Goal: Task Accomplishment & Management: Complete application form

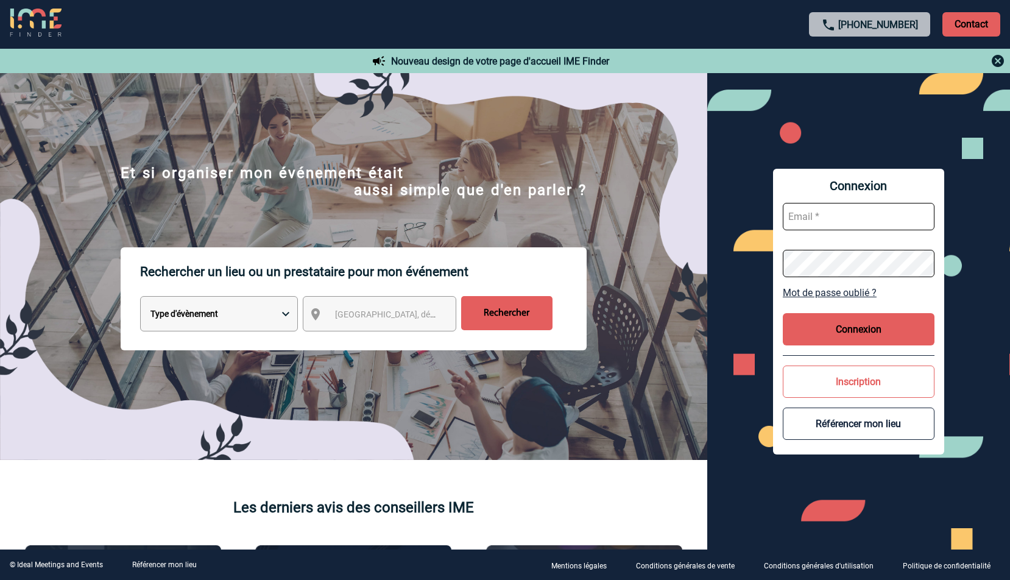
type input "valerie.lours@sanofi.com"
click at [825, 243] on form "valerie.lours@sanofi.com" at bounding box center [859, 240] width 152 height 94
click at [820, 314] on button "Connexion" at bounding box center [859, 329] width 152 height 32
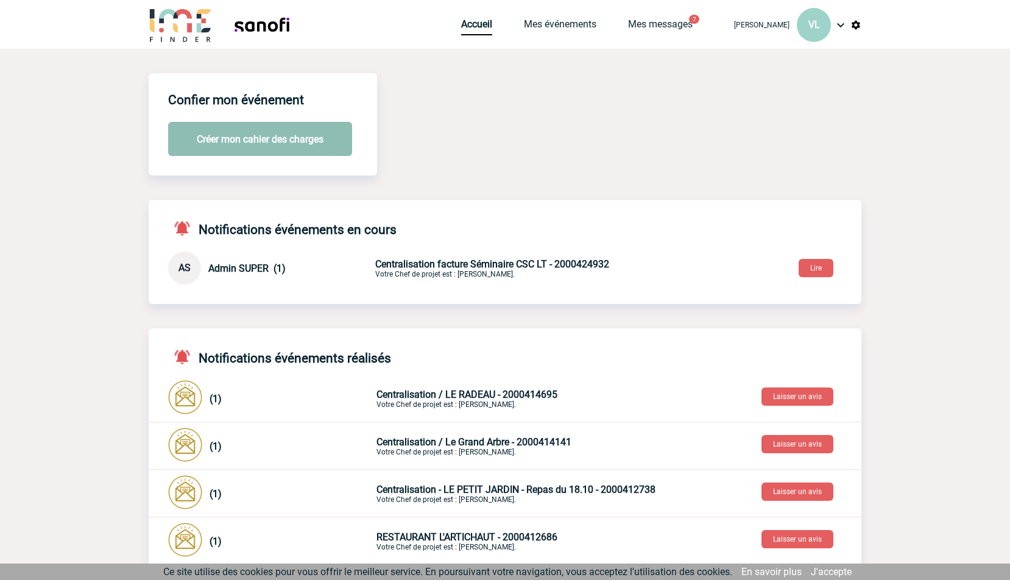
click at [291, 135] on button "Créer mon cahier des charges" at bounding box center [260, 139] width 184 height 34
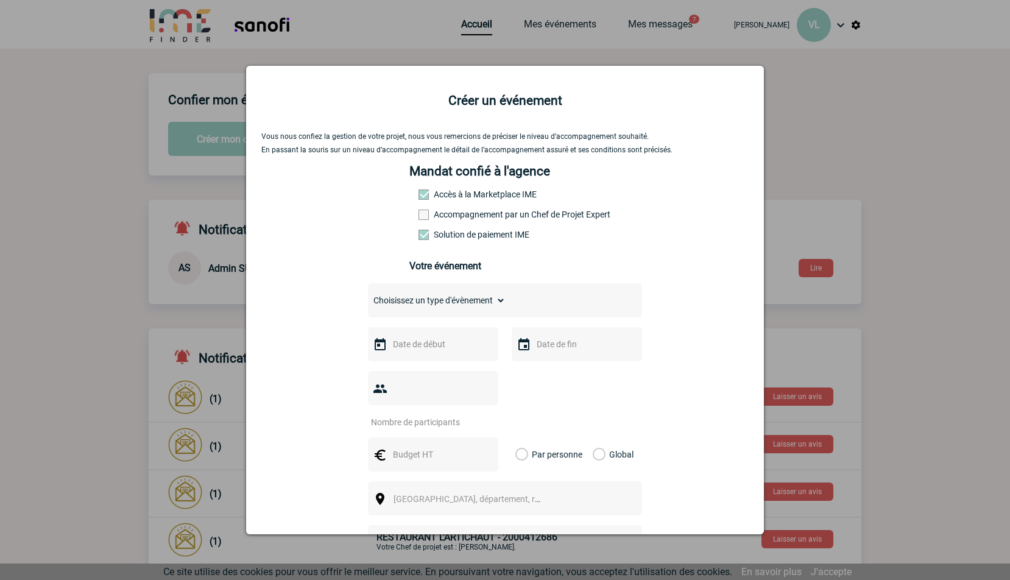
select select "3"
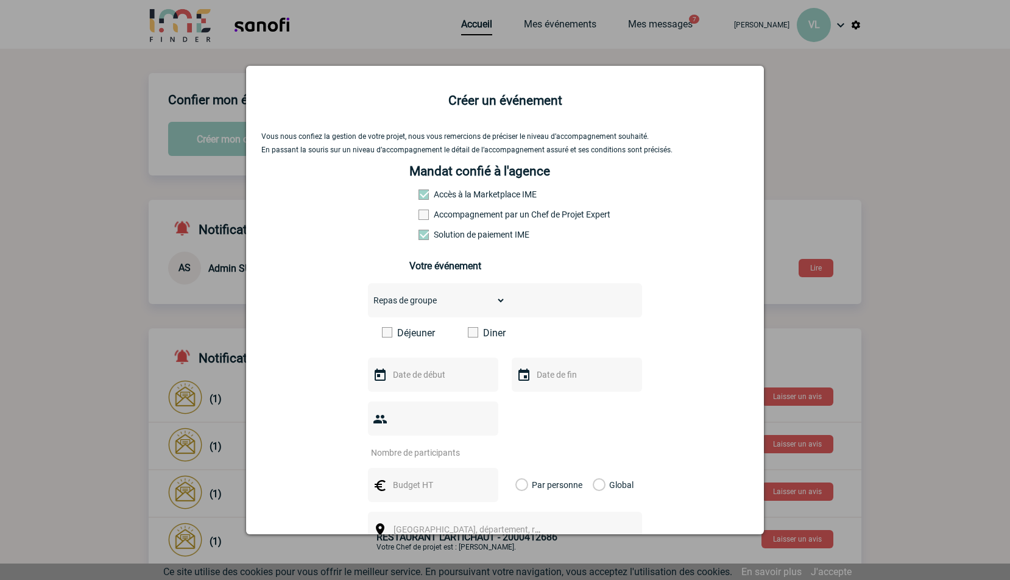
click at [482, 333] on label "Diner" at bounding box center [503, 333] width 70 height 12
click at [0, 0] on input "Diner" at bounding box center [0, 0] width 0 height 0
click at [405, 375] on input "text" at bounding box center [432, 375] width 84 height 16
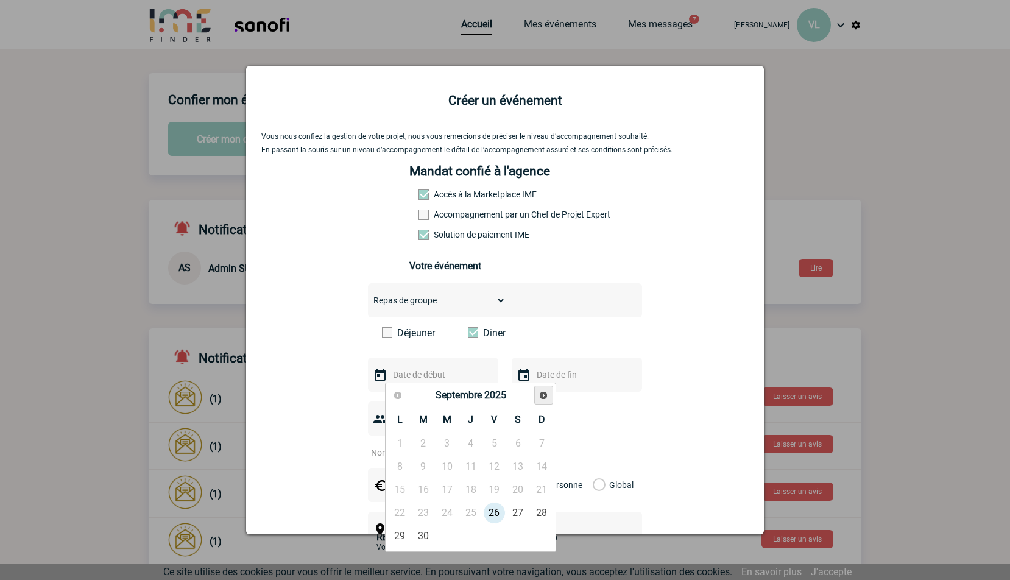
click at [544, 397] on span "Suivant" at bounding box center [544, 396] width 10 height 10
click at [446, 441] on link "1" at bounding box center [447, 444] width 23 height 22
type input "01-10-2025"
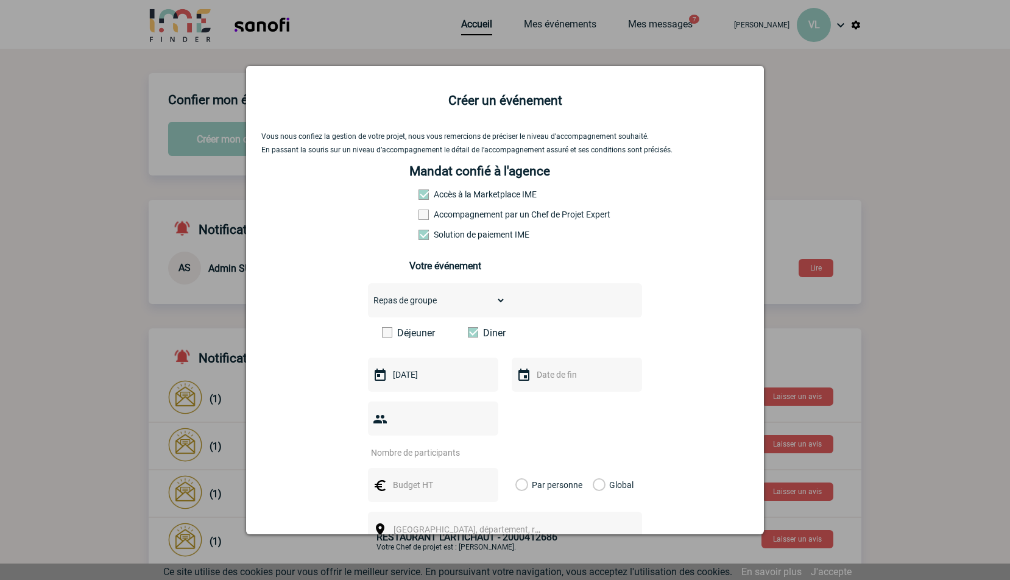
click at [561, 368] on input "text" at bounding box center [576, 375] width 84 height 16
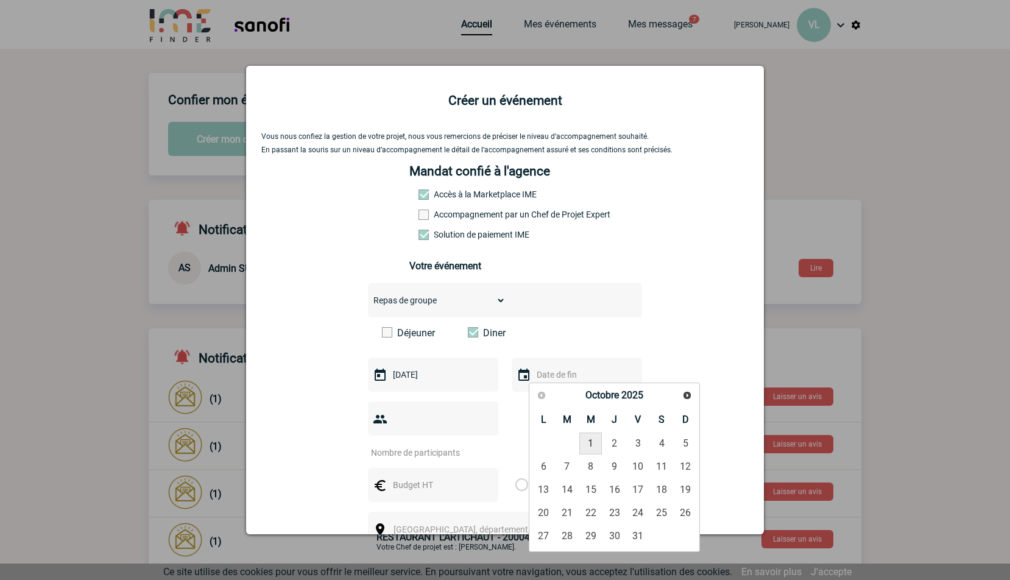
click at [589, 440] on link "1" at bounding box center [590, 444] width 23 height 22
type input "01-10-2025"
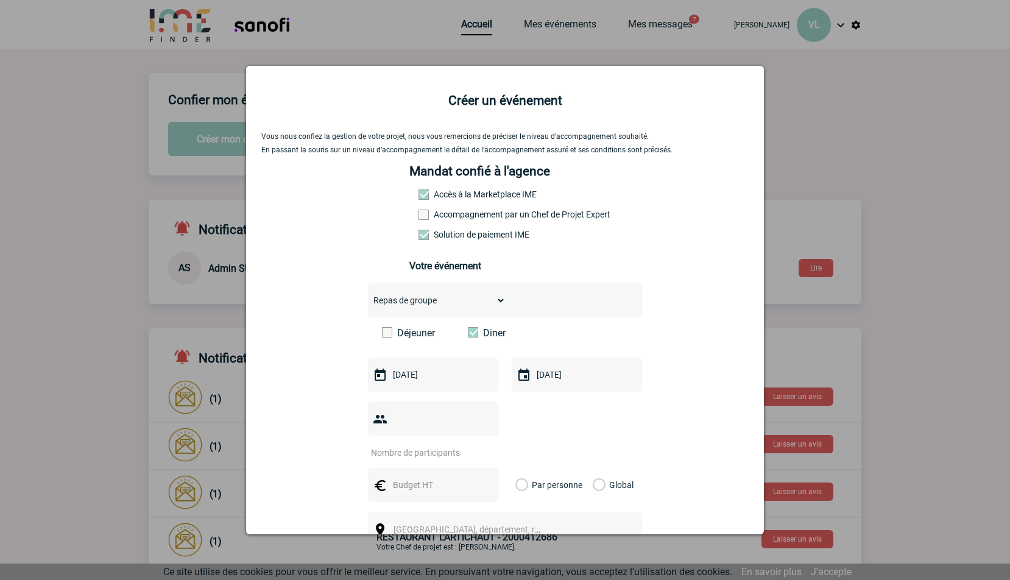
click at [411, 420] on div at bounding box center [433, 419] width 130 height 34
click at [391, 416] on div at bounding box center [433, 419] width 130 height 34
drag, startPoint x: 385, startPoint y: 434, endPoint x: 385, endPoint y: 442, distance: 7.3
click at [385, 442] on div at bounding box center [505, 430] width 274 height 57
click at [383, 445] on div at bounding box center [505, 430] width 274 height 57
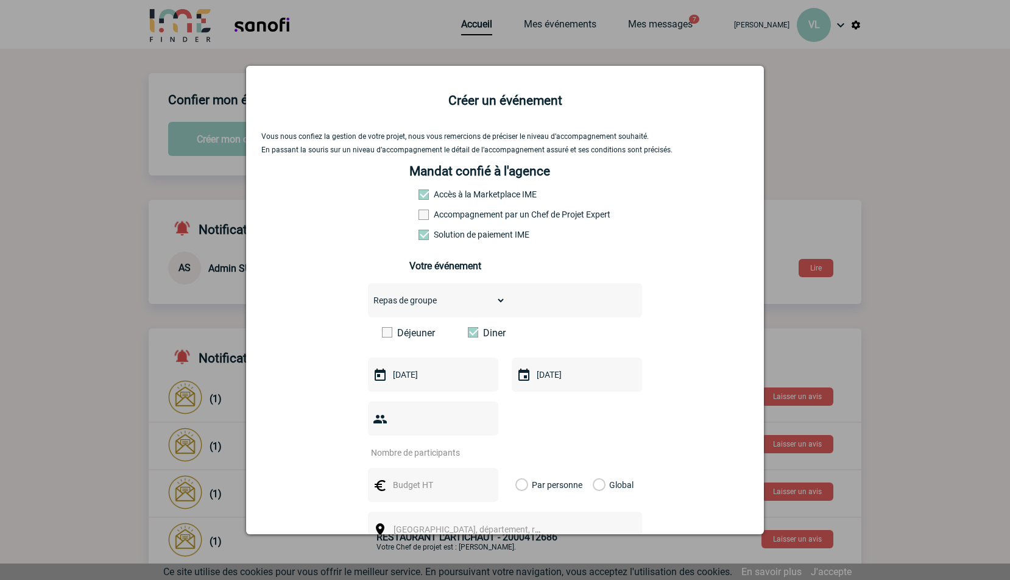
click at [383, 451] on input "number" at bounding box center [425, 453] width 115 height 16
type input "10"
click at [390, 483] on input "text" at bounding box center [432, 485] width 84 height 16
type input "483,70"
click at [598, 481] on label "Global" at bounding box center [597, 485] width 8 height 34
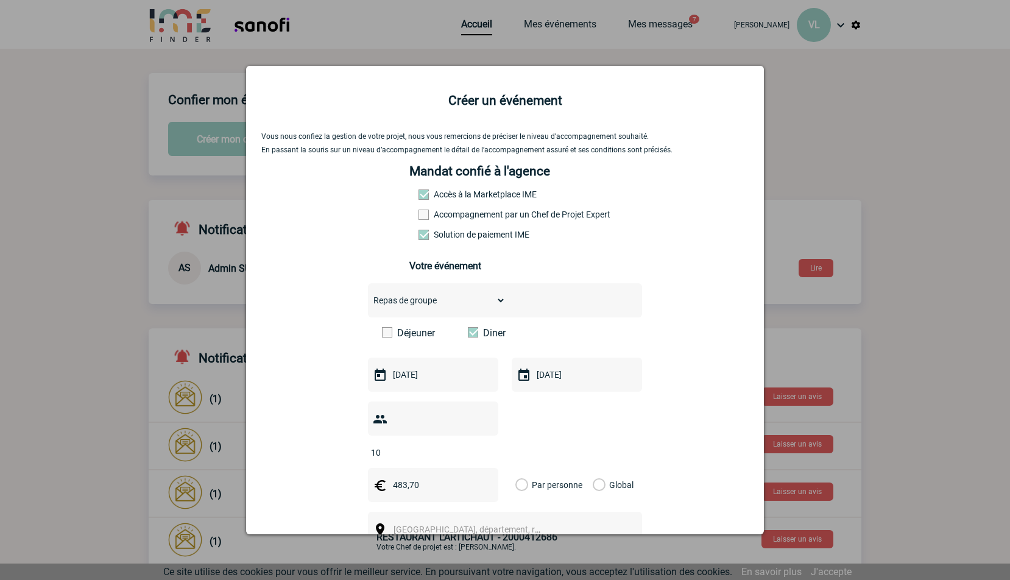
click at [0, 0] on input "Global" at bounding box center [0, 0] width 0 height 0
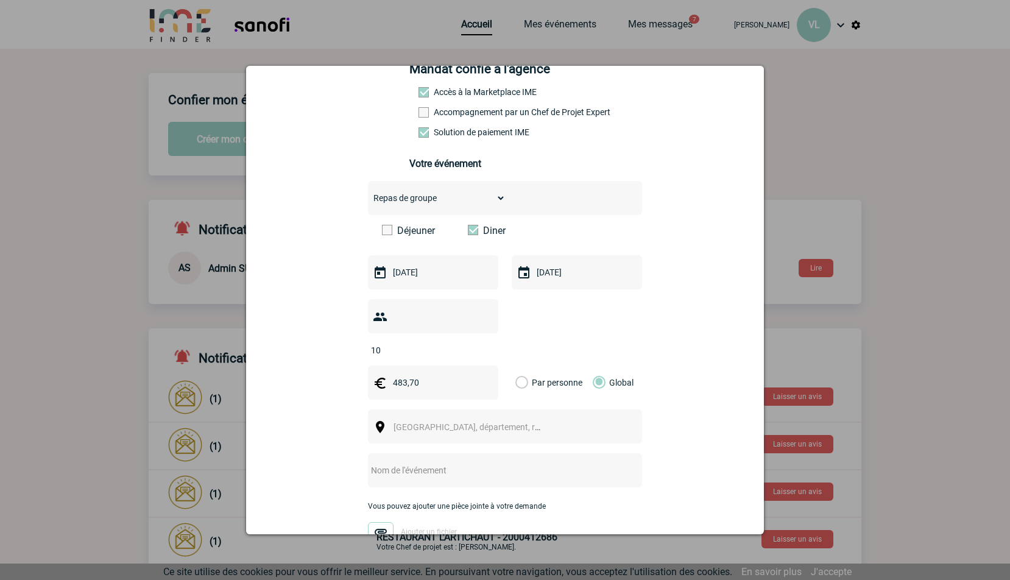
scroll to position [150, 0]
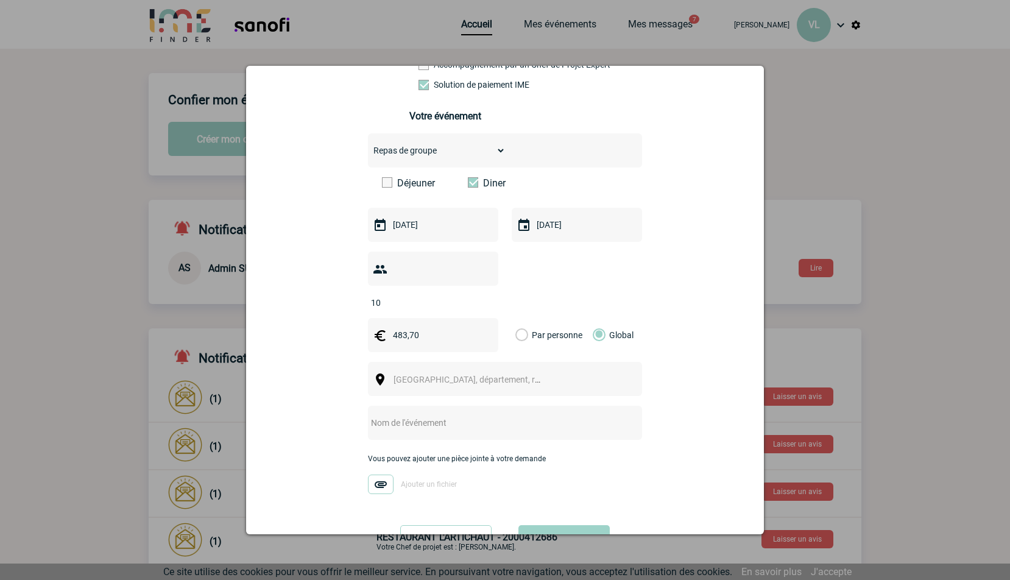
click at [427, 381] on span "Ville, département, région..." at bounding box center [478, 380] width 169 height 10
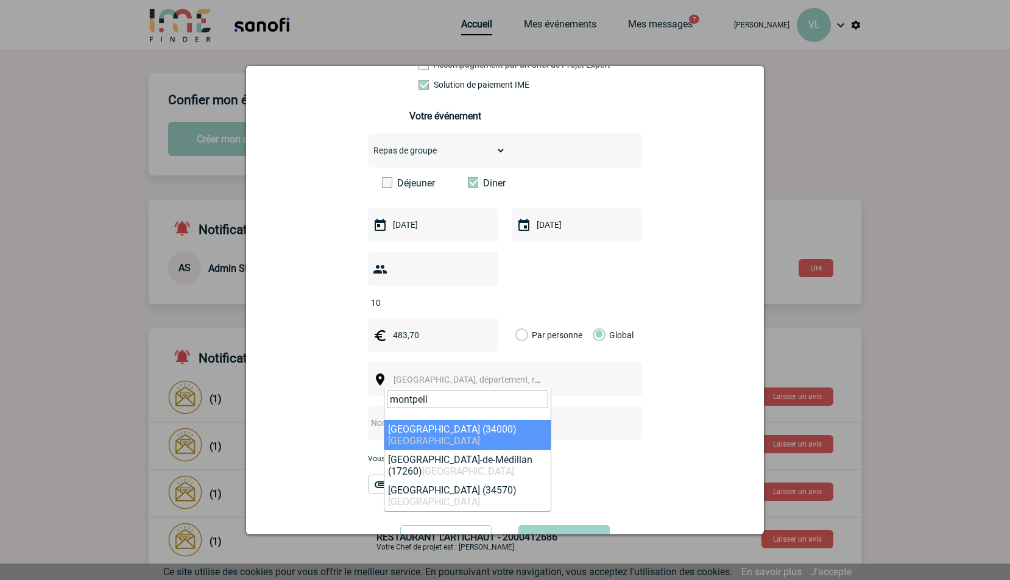
type input "montpell"
select select "29306"
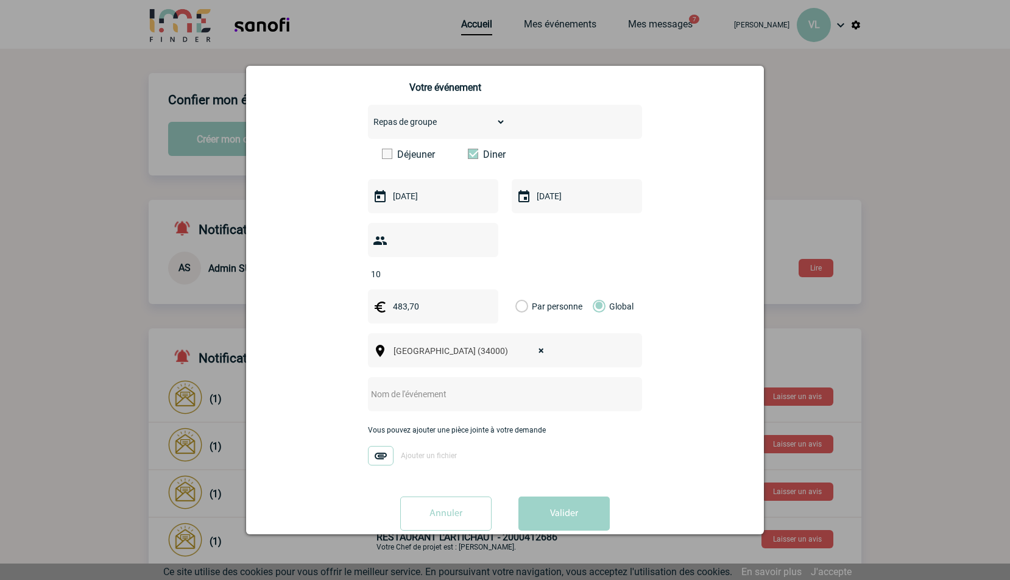
scroll to position [202, 0]
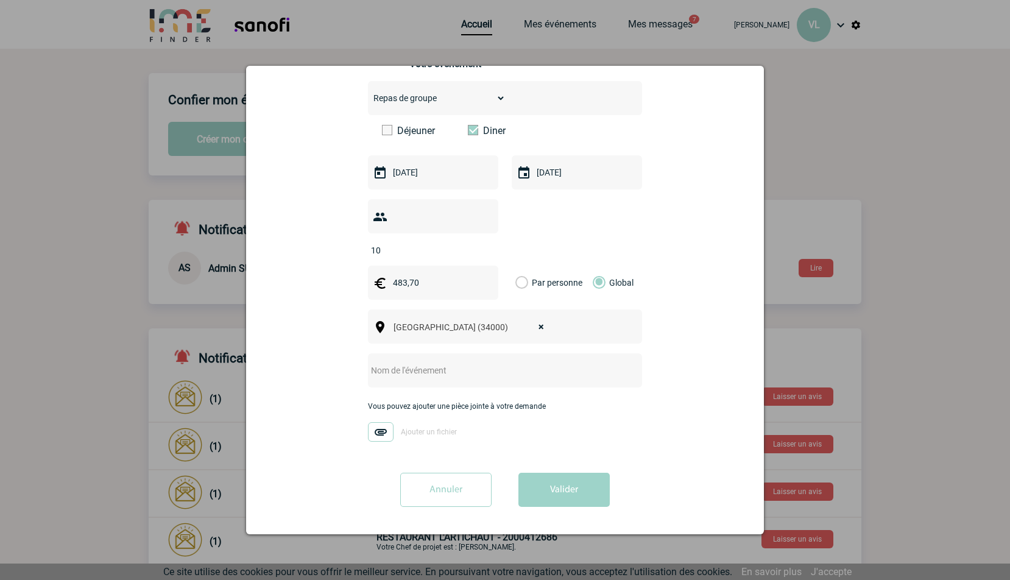
click at [379, 430] on img at bounding box center [381, 431] width 26 height 19
click at [0, 0] on input "Ajouter un fichier" at bounding box center [0, 0] width 0 height 0
click at [458, 376] on input "text" at bounding box center [489, 371] width 242 height 16
type input "Diner Almac"
click at [563, 494] on button "Valider" at bounding box center [564, 490] width 91 height 34
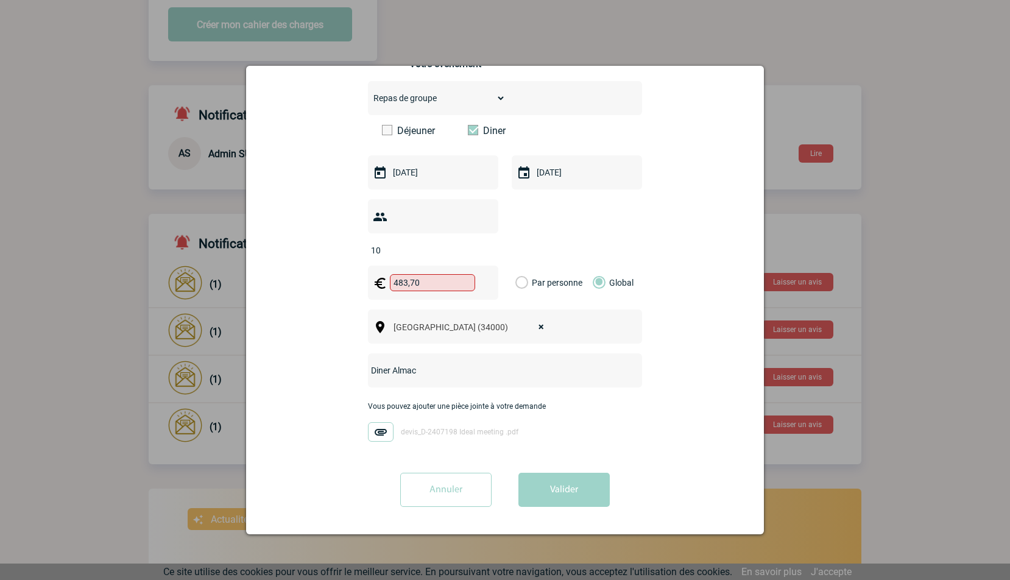
scroll to position [414, 0]
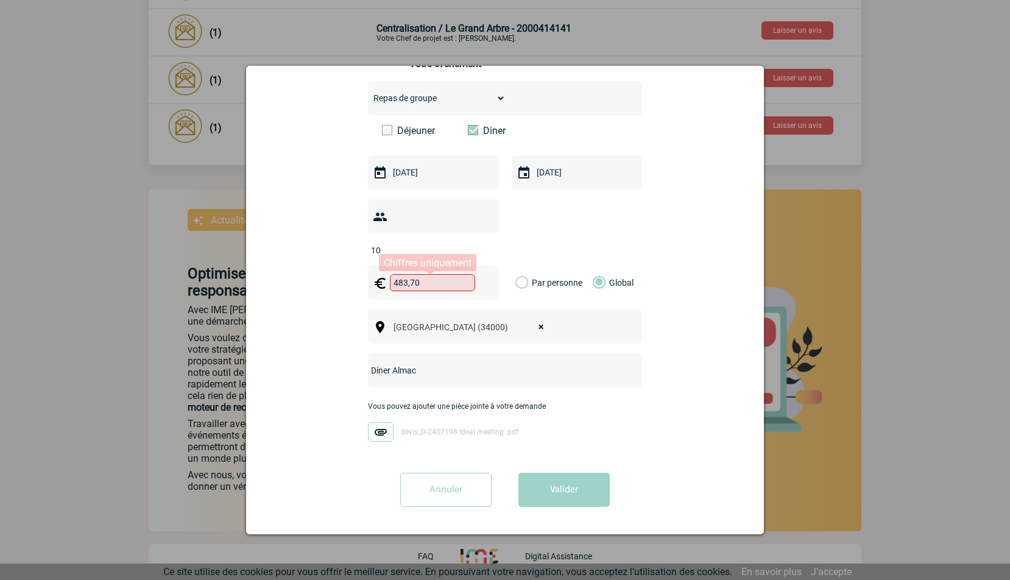
click at [417, 283] on input "483,70" at bounding box center [432, 282] width 85 height 17
type input "483"
click at [548, 480] on button "Valider" at bounding box center [564, 490] width 91 height 34
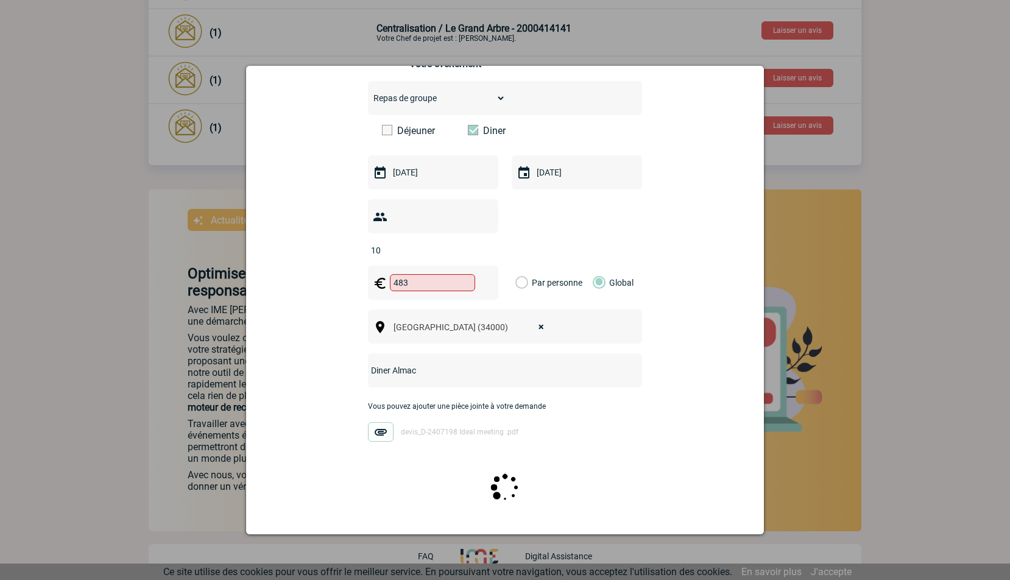
scroll to position [0, 0]
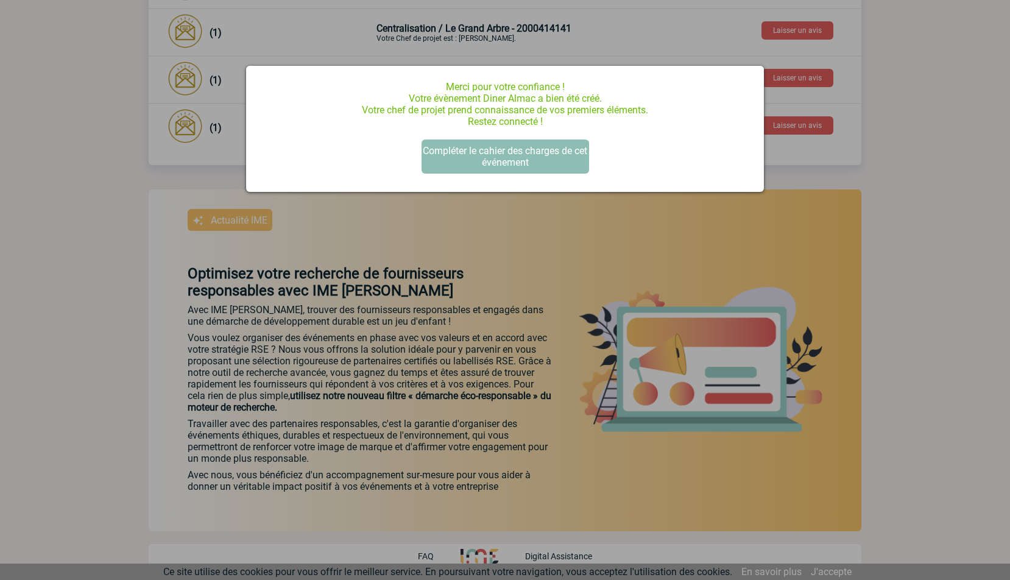
click at [477, 147] on button "Compléter le cahier des charges de cet événement" at bounding box center [506, 157] width 168 height 34
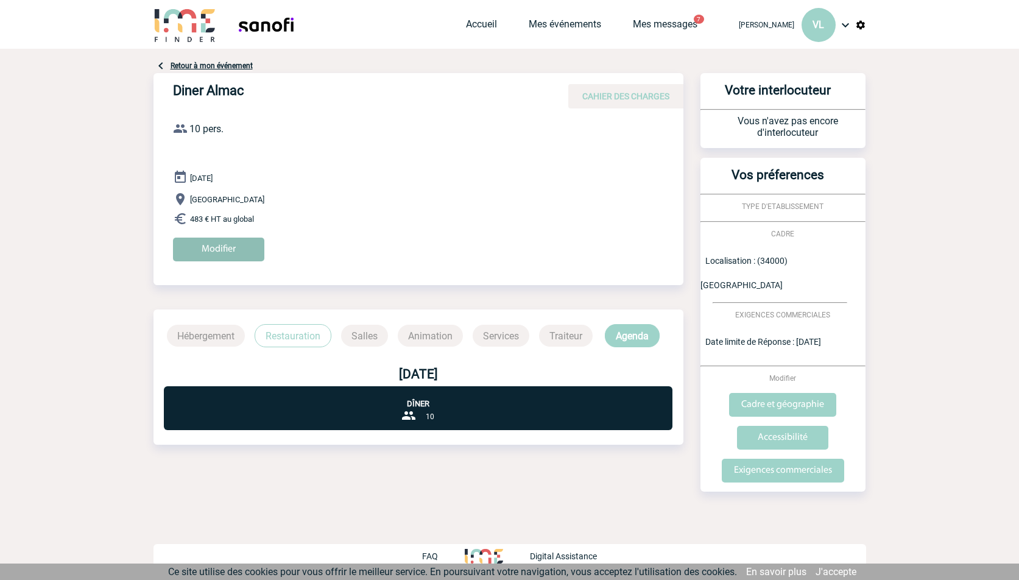
click at [220, 250] on input "Modifier" at bounding box center [218, 250] width 91 height 24
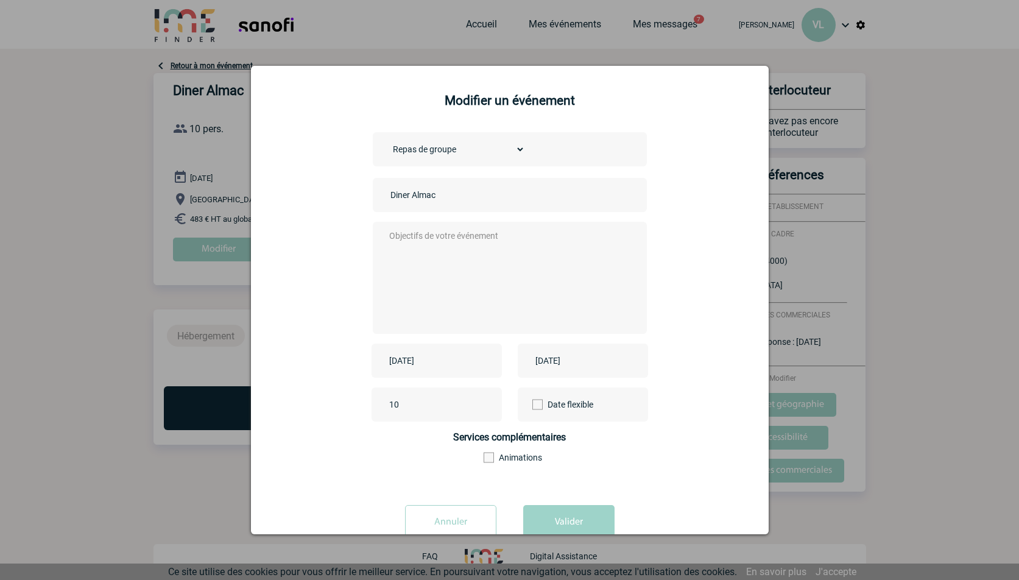
click at [411, 233] on textarea at bounding box center [506, 276] width 241 height 97
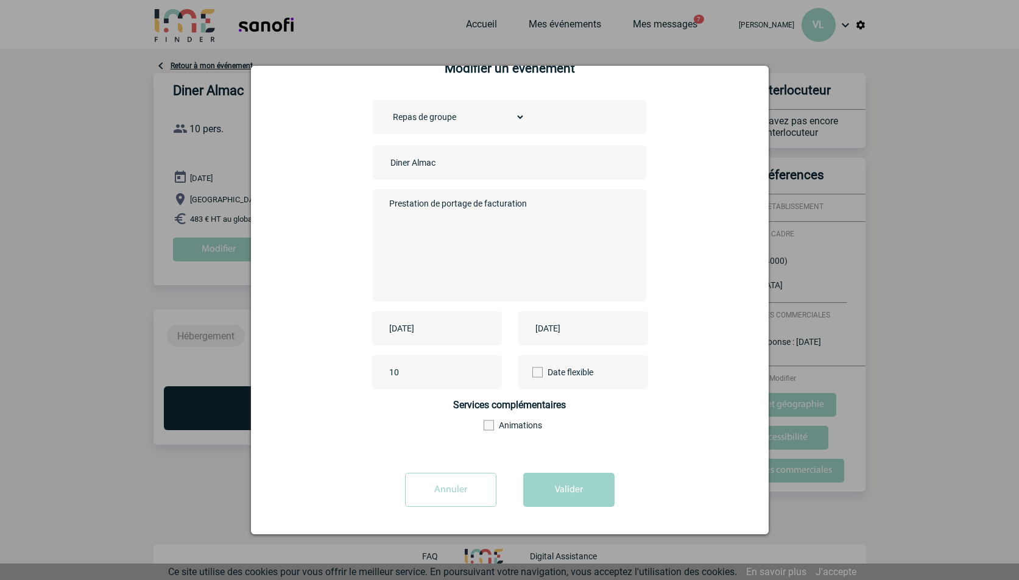
click at [452, 205] on textarea "Prestation de portage de facturation" at bounding box center [506, 244] width 241 height 97
click at [505, 202] on textarea "Prestation de facturation" at bounding box center [506, 244] width 241 height 97
drag, startPoint x: 551, startPoint y: 487, endPoint x: 480, endPoint y: 179, distance: 316.9
click at [484, 172] on form "Choisissez un type d'évènement Séminaire avec nuitée Séminaire sans nuitée Repa…" at bounding box center [509, 308] width 487 height 416
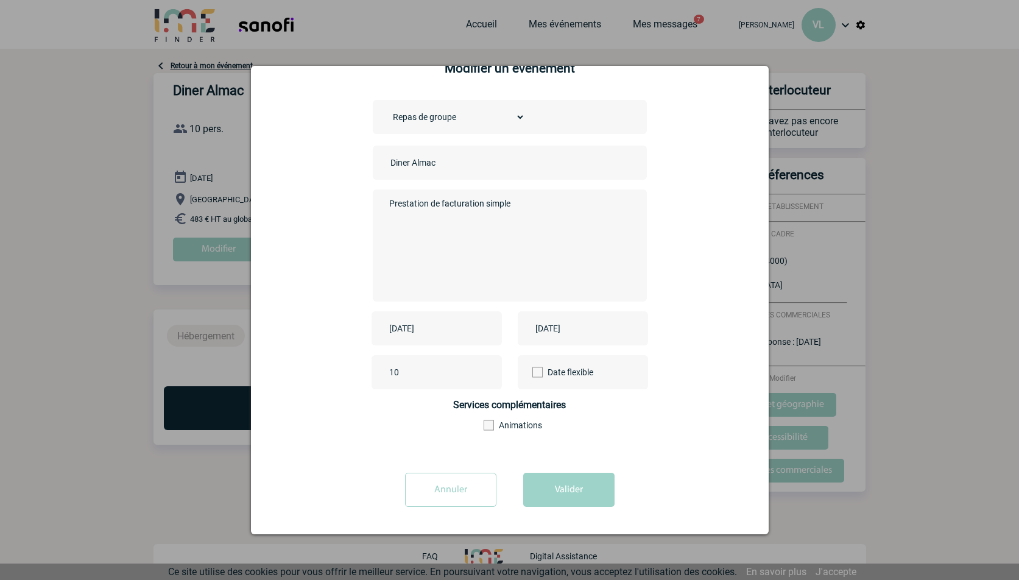
click at [490, 204] on textarea "Prestation de facturation simple" at bounding box center [506, 244] width 241 height 97
type textarea "Prestation de facturation"
click at [573, 489] on button "Valider" at bounding box center [568, 490] width 91 height 34
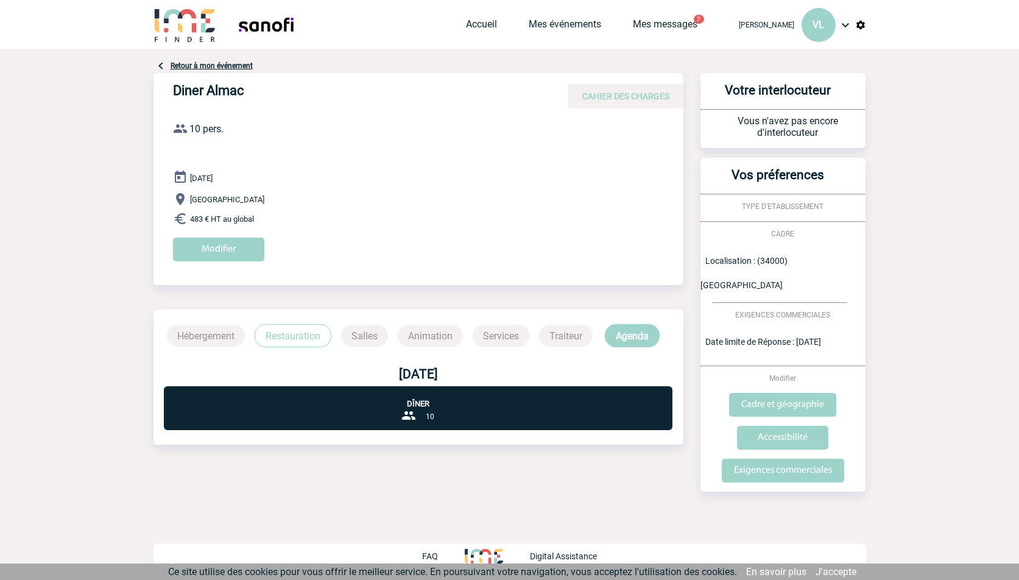
click at [199, 63] on link "Retour à mon événement" at bounding box center [212, 66] width 82 height 9
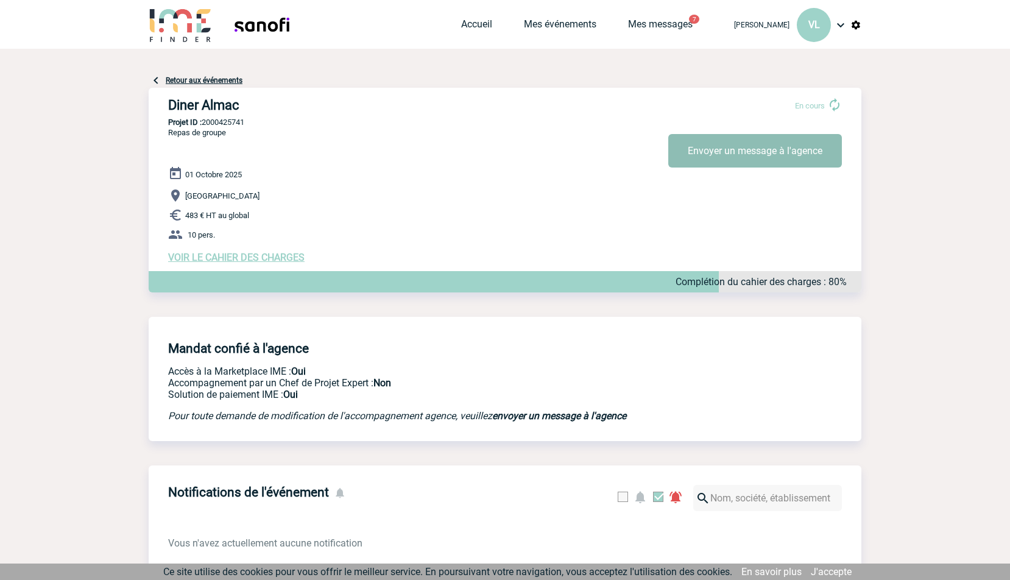
click at [734, 153] on button "Envoyer un message à l'agence" at bounding box center [755, 151] width 174 height 34
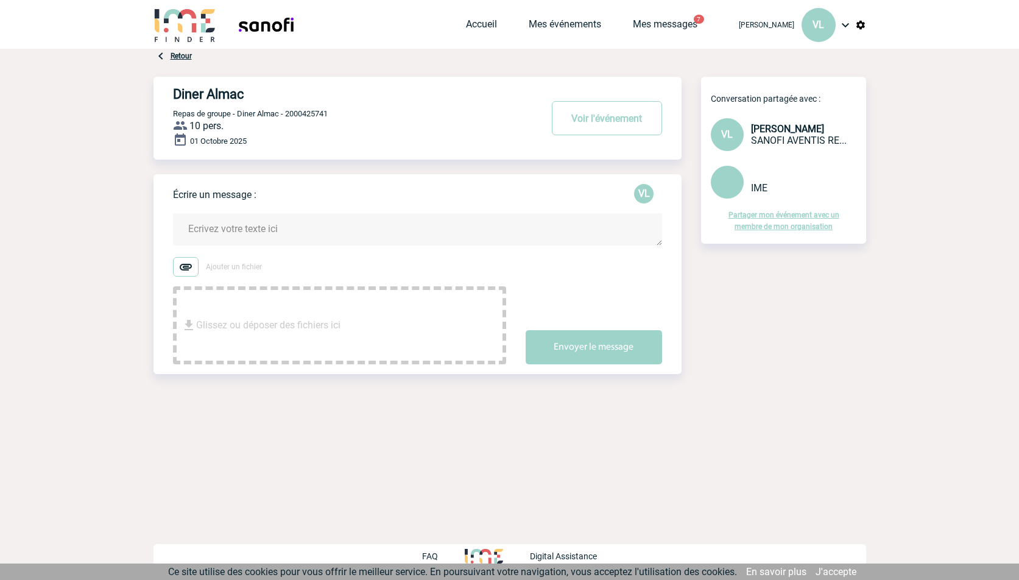
click at [225, 233] on textarea at bounding box center [417, 229] width 489 height 32
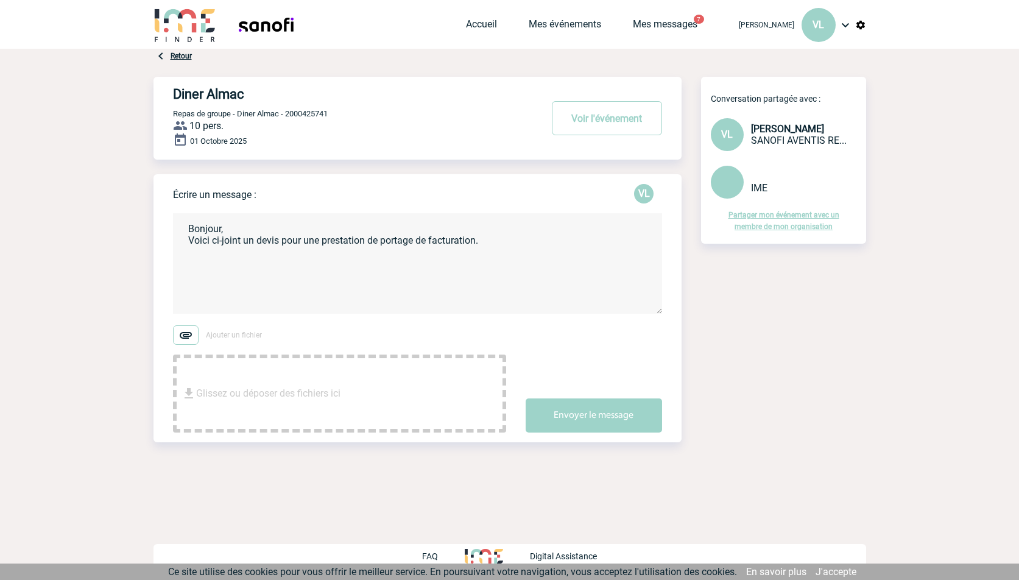
click at [406, 238] on textarea "Bonjour, Voici ci-joint un devis pour une prestation de portage de facturation." at bounding box center [417, 263] width 489 height 101
click at [470, 247] on textarea "Bonjour, Voici ci-joint un devis pour une prestation de facturation." at bounding box center [417, 263] width 489 height 101
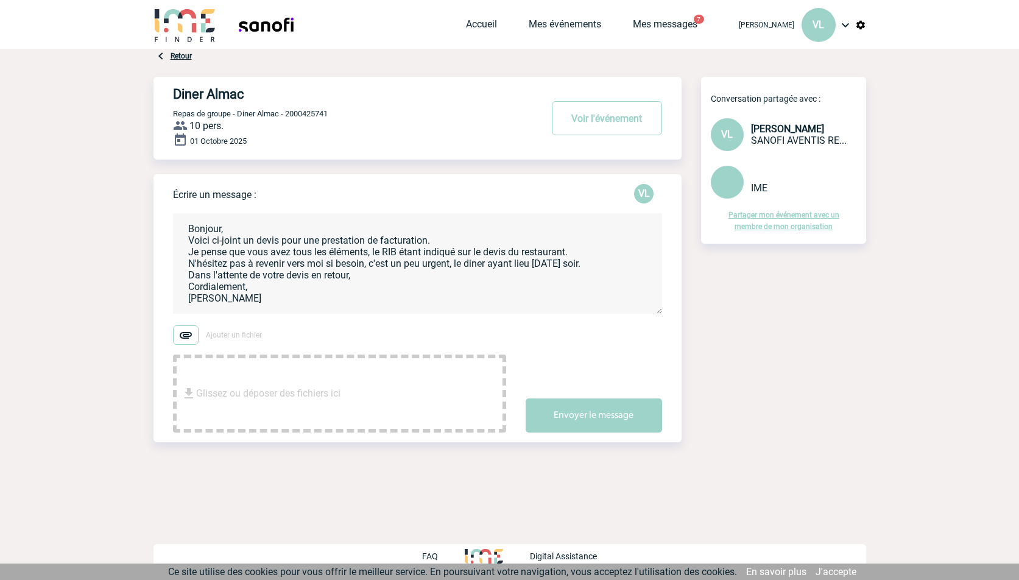
type textarea "Bonjour, Voici ci-joint un devis pour une prestation de facturation. Je pense q…"
click at [234, 335] on span "Ajouter un fichier" at bounding box center [234, 335] width 56 height 9
click at [0, 0] on input "Ajouter un fichier" at bounding box center [0, 0] width 0 height 0
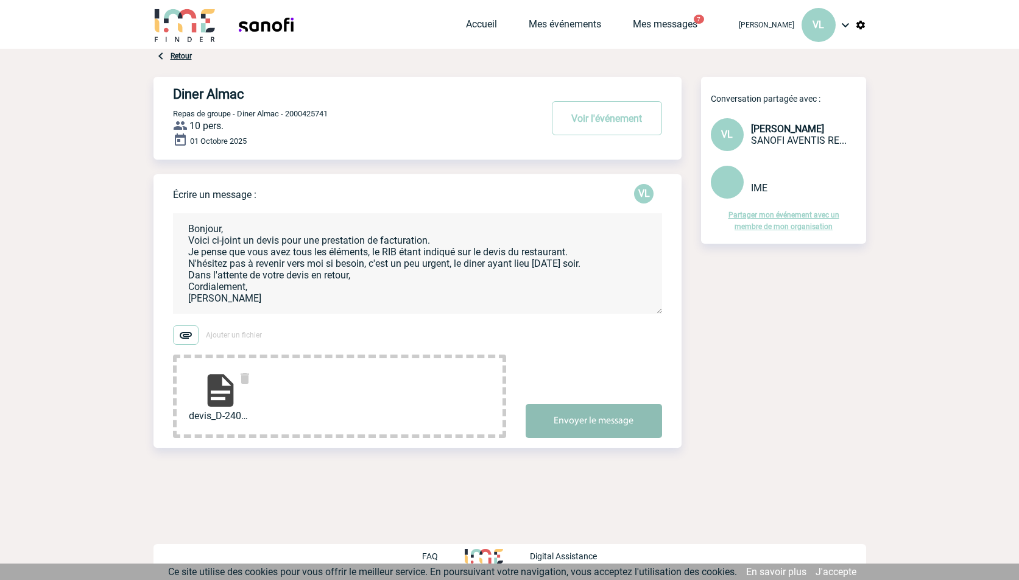
click at [594, 424] on button "Envoyer le message" at bounding box center [594, 421] width 136 height 34
